Goal: Task Accomplishment & Management: Use online tool/utility

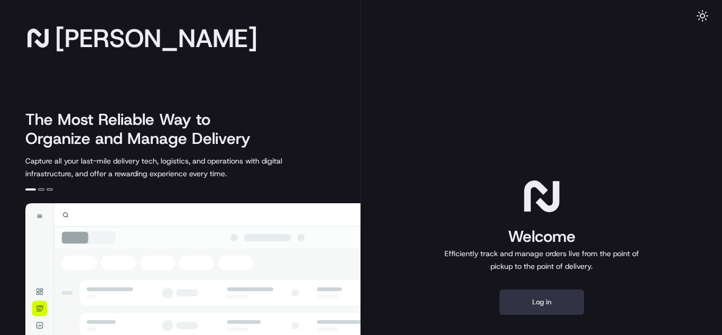
click at [554, 309] on button "Log in" at bounding box center [542, 301] width 85 height 25
